Goal: Task Accomplishment & Management: Manage account settings

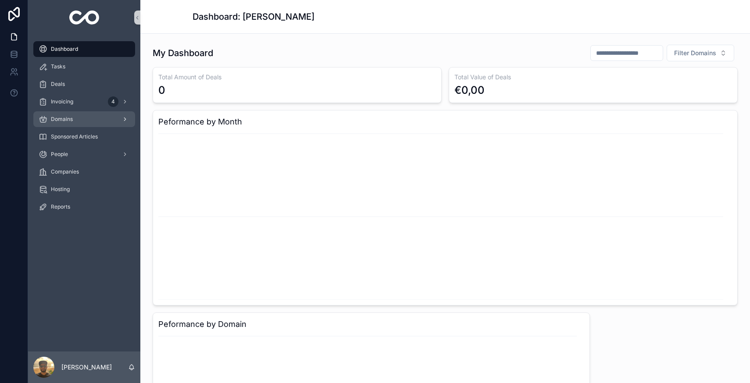
click at [96, 114] on div "Domains" at bounding box center [84, 119] width 91 height 14
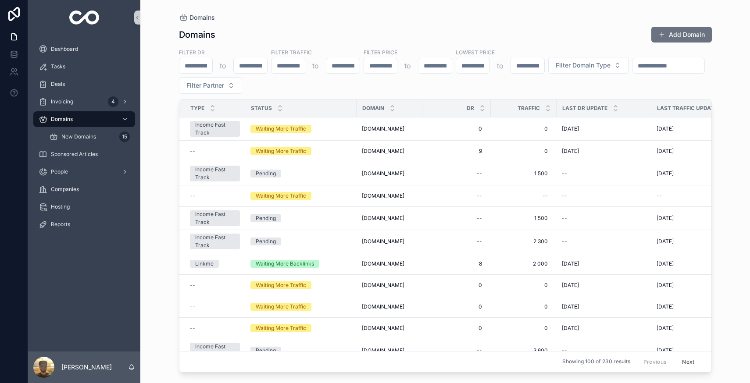
click at [632, 72] on input "scrollable content" at bounding box center [668, 66] width 72 height 12
type input "*******"
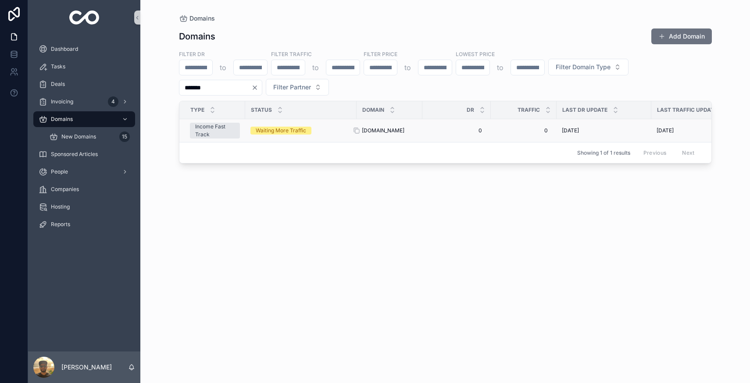
click at [371, 131] on span "[DOMAIN_NAME]" at bounding box center [383, 130] width 43 height 7
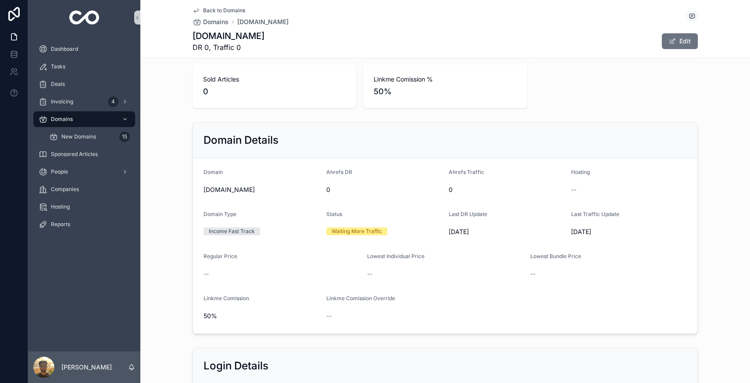
scroll to position [278, 0]
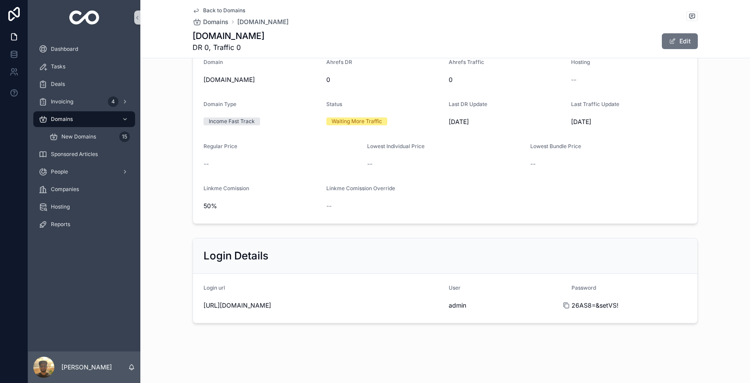
click at [563, 303] on icon "scrollable content" at bounding box center [565, 305] width 4 height 4
click at [91, 45] on div "Dashboard" at bounding box center [84, 49] width 91 height 14
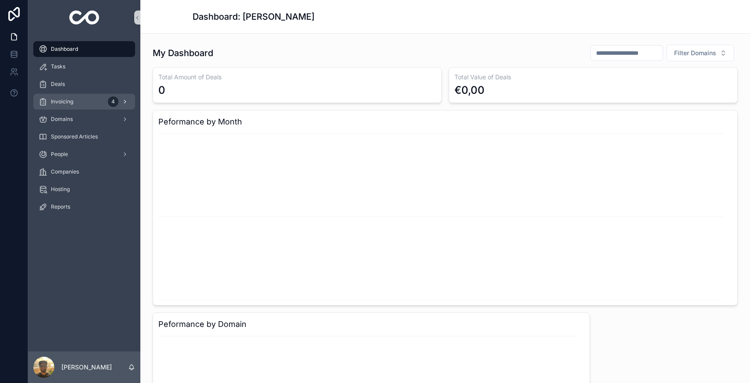
click at [108, 105] on div "4" at bounding box center [119, 102] width 22 height 14
